Goal: Task Accomplishment & Management: Complete application form

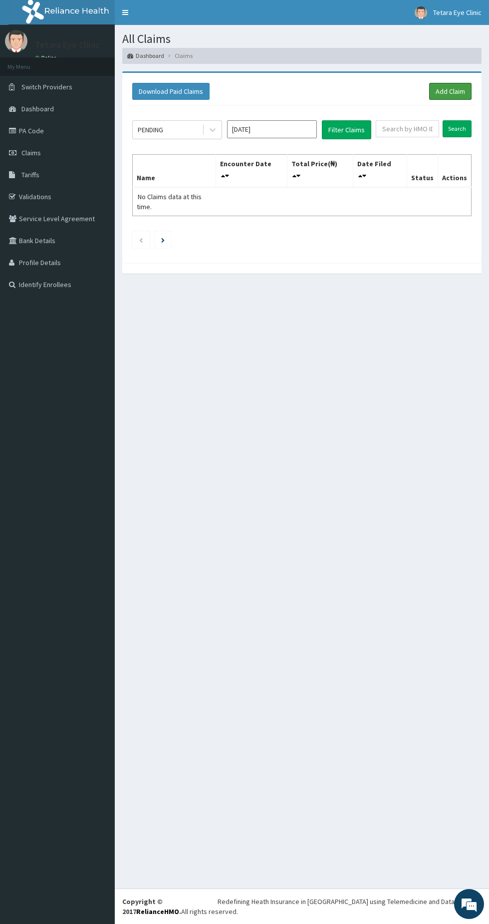
click at [461, 91] on link "Add Claim" at bounding box center [450, 91] width 42 height 17
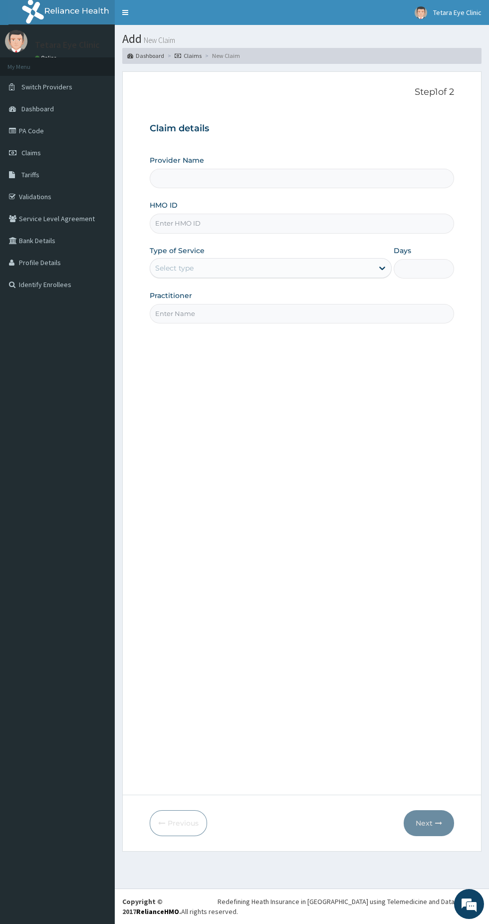
click at [212, 221] on input "HMO ID" at bounding box center [302, 223] width 305 height 19
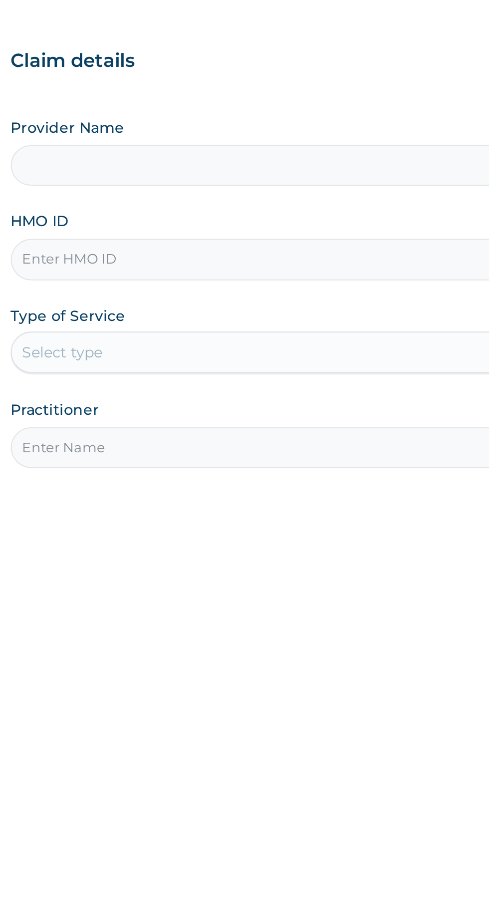
type input "TETARA EYE CLINIC"
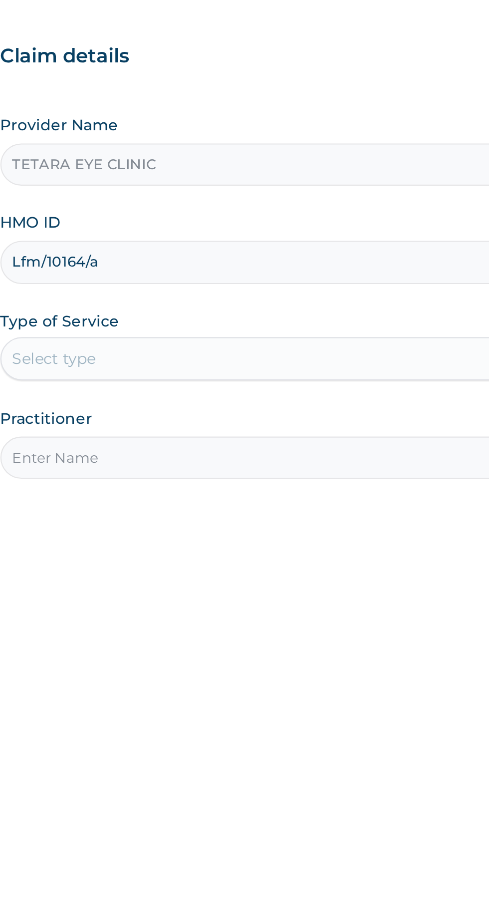
type input "Lfm/10164/a"
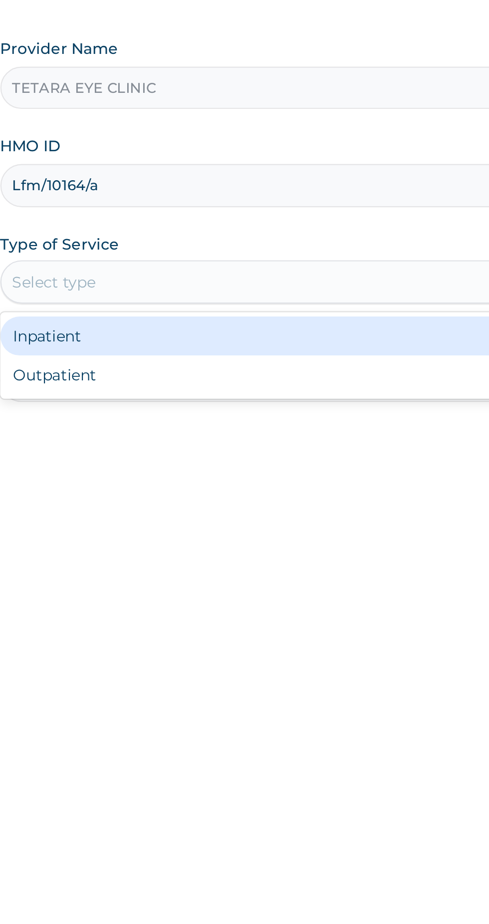
click at [216, 318] on div "Outpatient" at bounding box center [271, 311] width 242 height 18
type input "1"
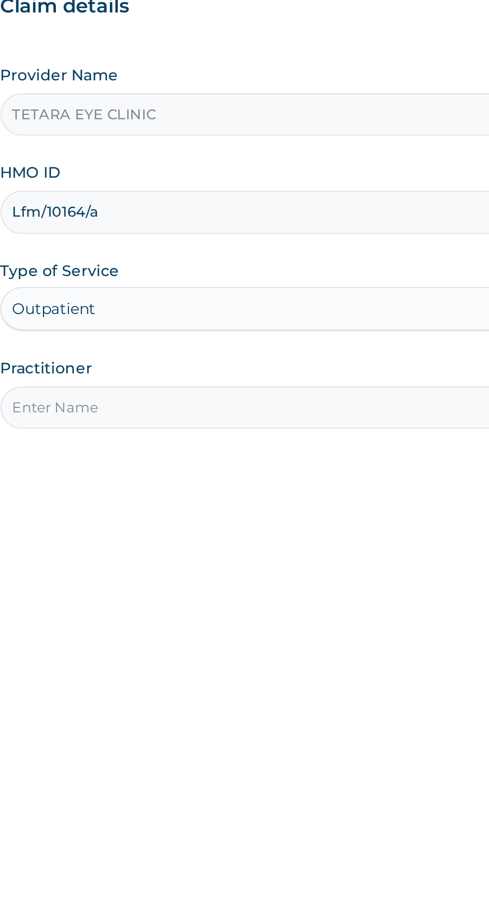
click at [202, 313] on input "Practitioner" at bounding box center [302, 313] width 305 height 19
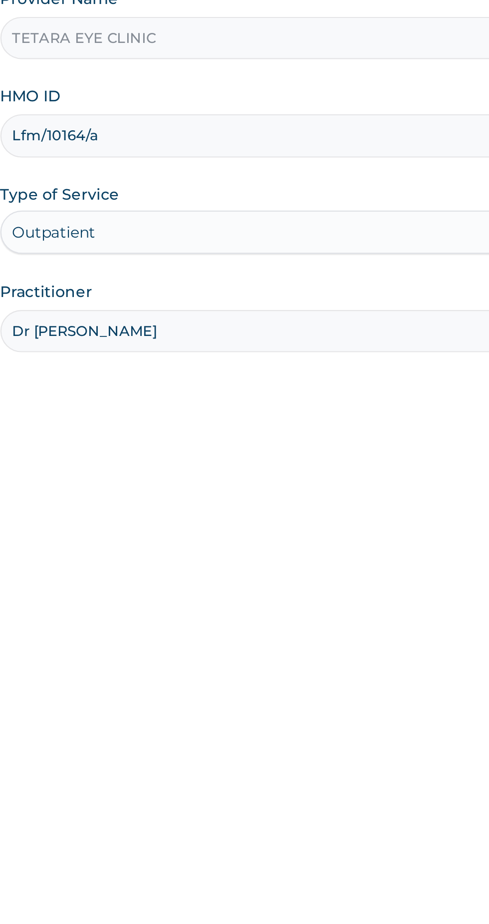
type input "Dr Maryann"
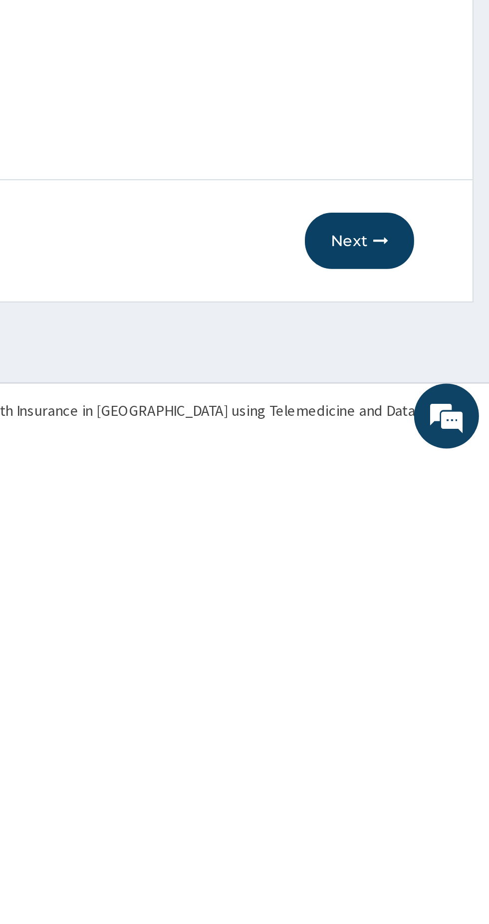
click at [430, 823] on button "Next" at bounding box center [429, 824] width 50 height 26
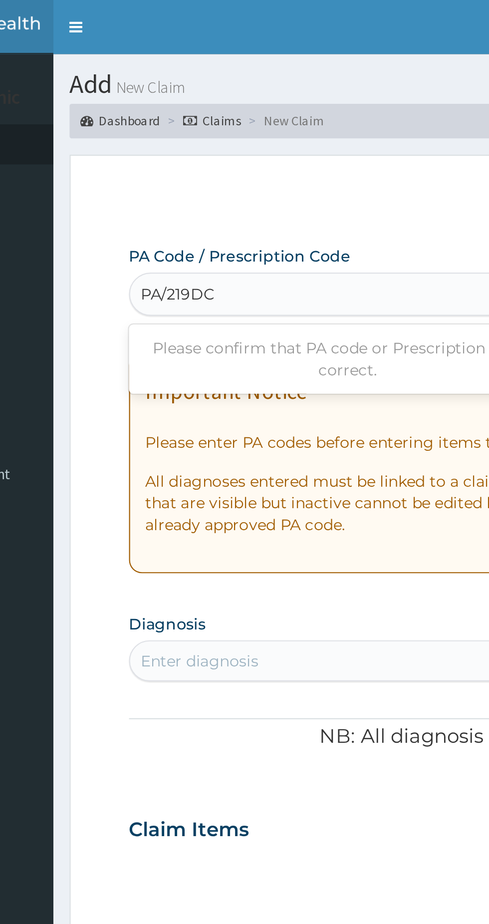
type input "PA/219DC"
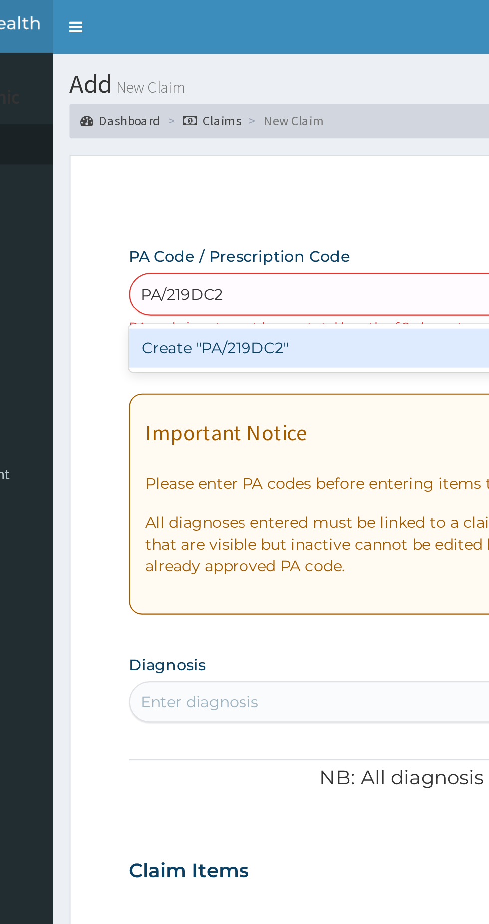
click at [241, 160] on div "Create "PA/219DC2"" at bounding box center [251, 161] width 202 height 18
type input "PA/219DC2"
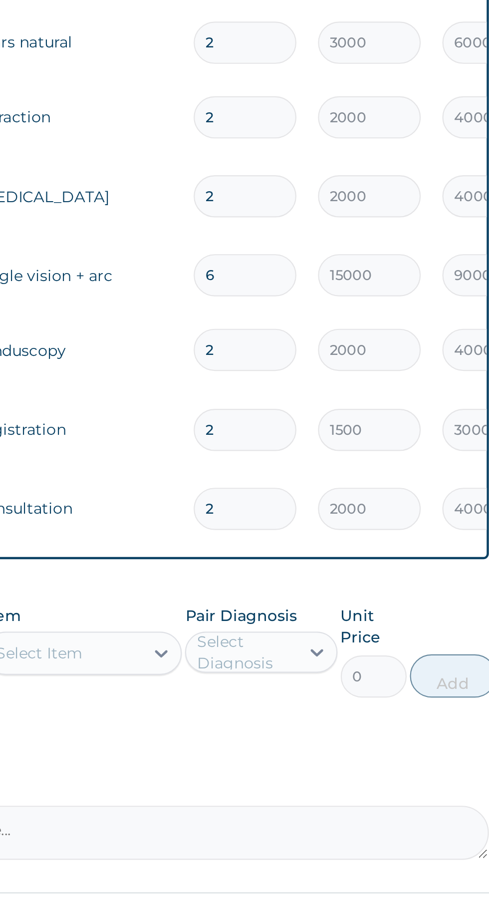
scroll to position [106, 0]
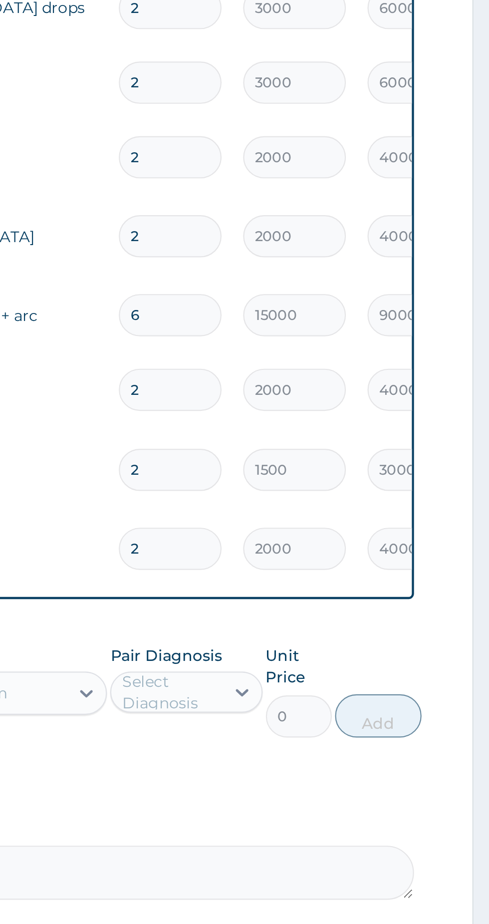
click at [335, 547] on input "6" at bounding box center [341, 548] width 47 height 19
type input "0.00"
type input "2"
type input "30000.00"
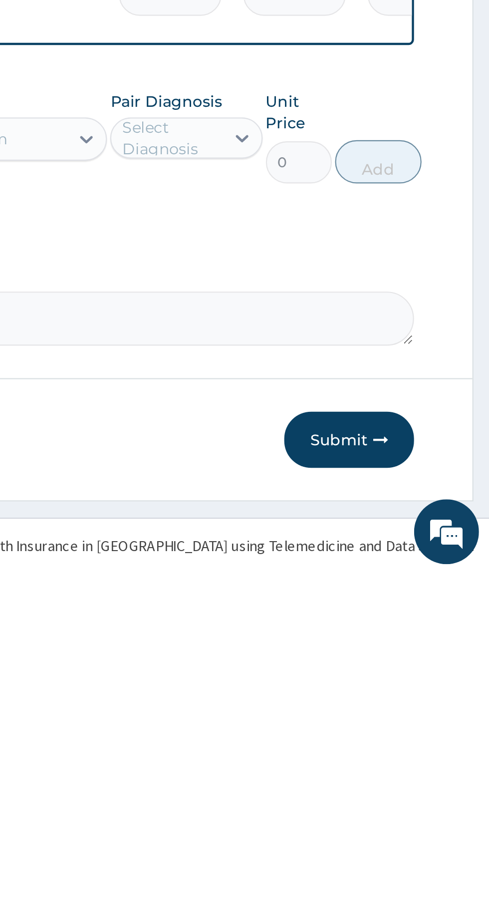
click at [427, 855] on button "Submit" at bounding box center [425, 862] width 60 height 26
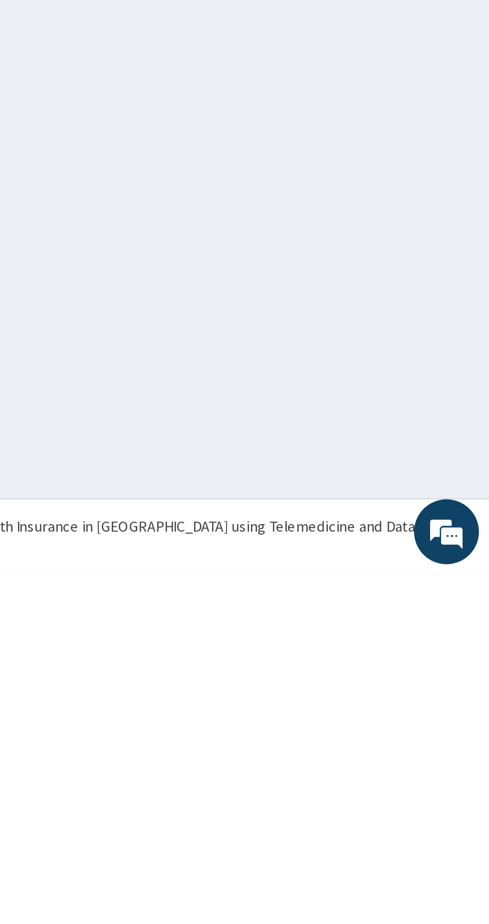
scroll to position [0, 0]
